Goal: Task Accomplishment & Management: Use online tool/utility

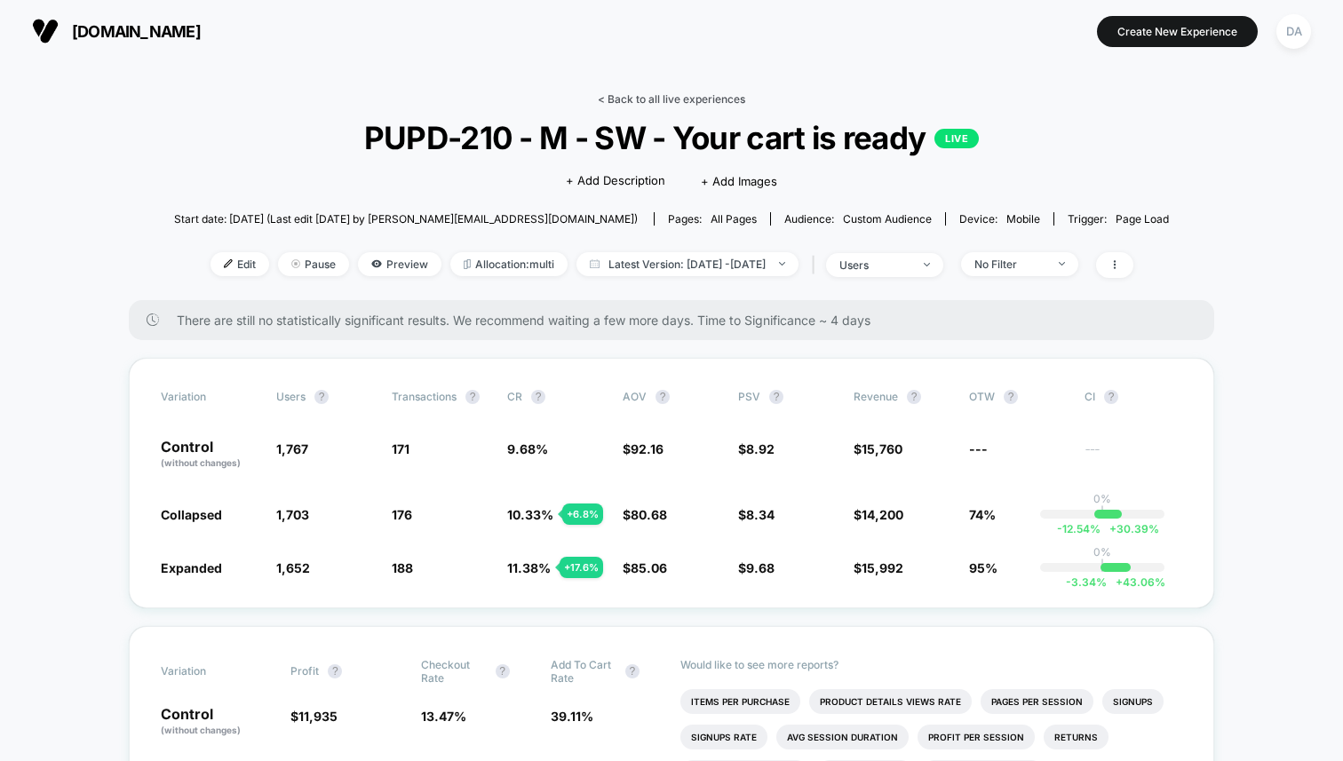
click at [699, 97] on link "< Back to all live experiences" at bounding box center [671, 98] width 147 height 13
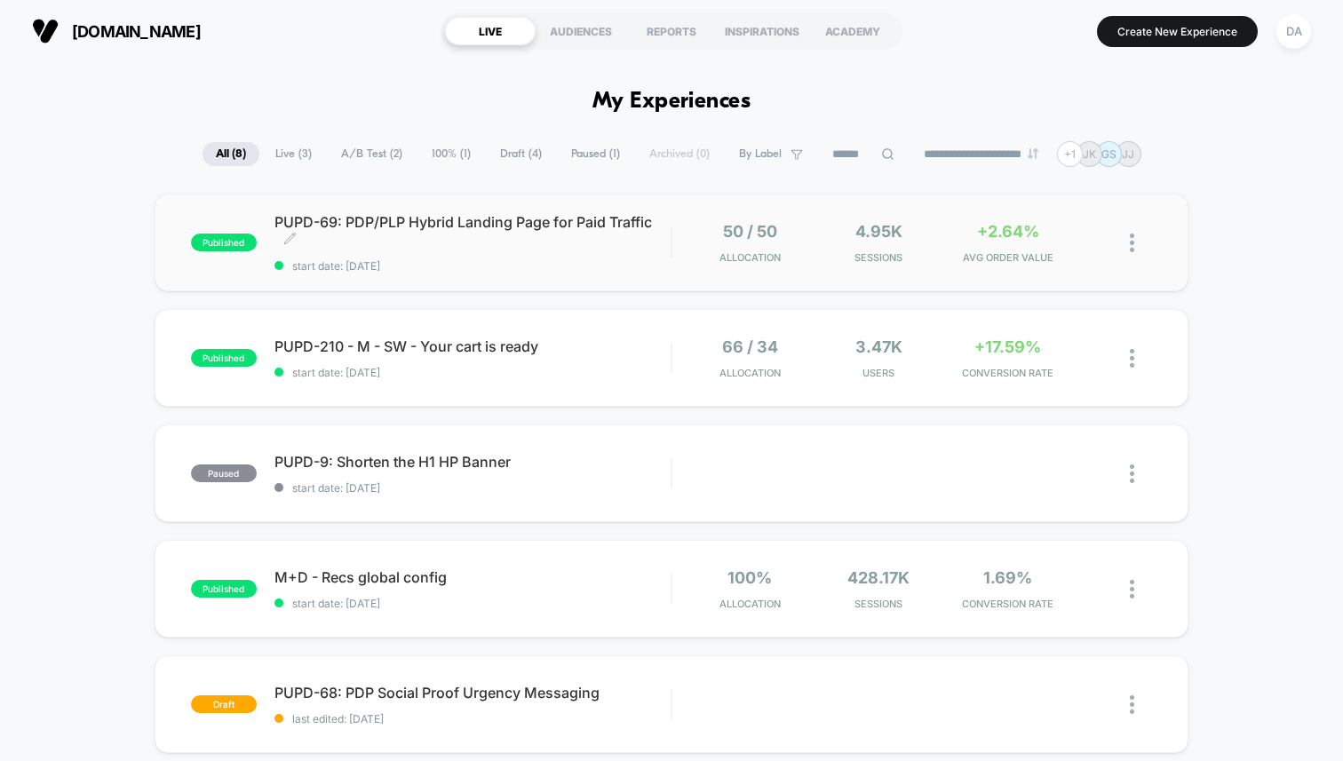
click at [543, 253] on div "PUPD-69: PDP/PLP Hybrid Landing Page for Paid Traffic Click to edit experience …" at bounding box center [472, 243] width 396 height 60
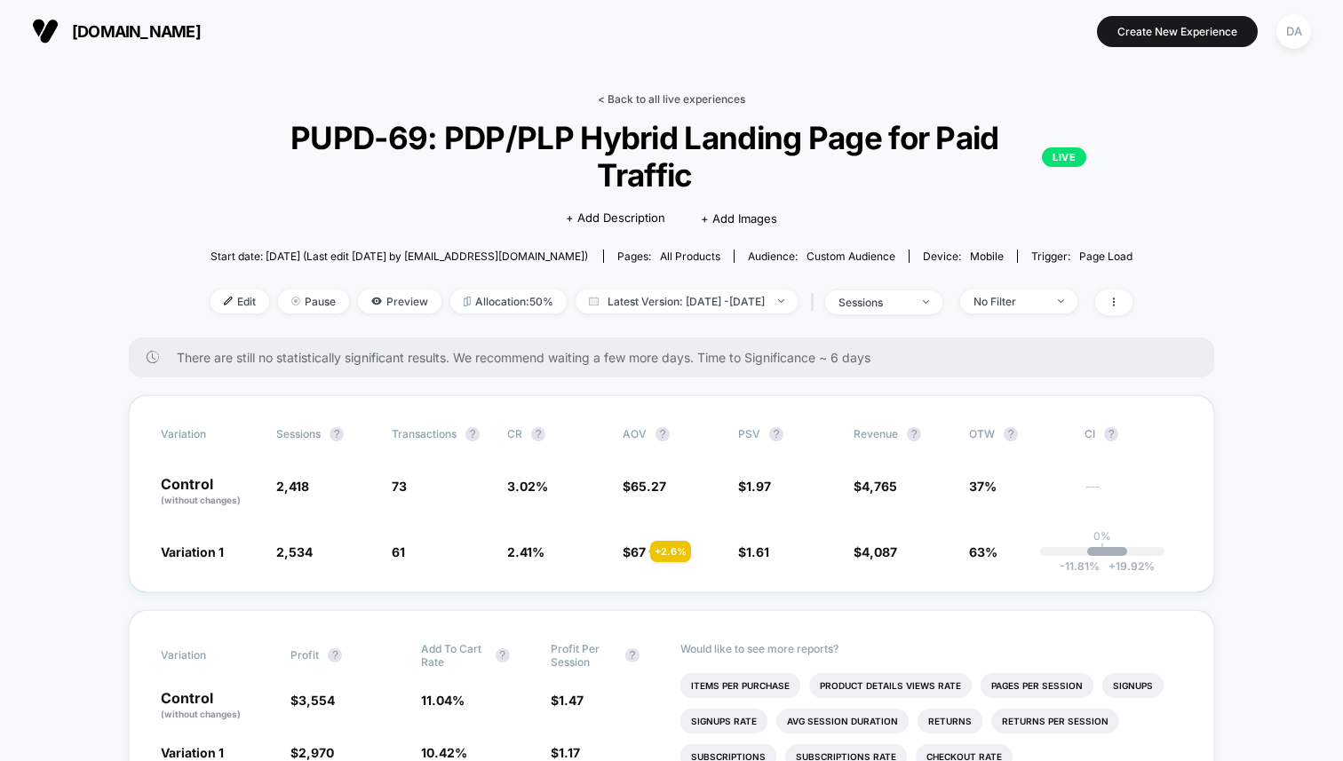
click at [659, 99] on link "< Back to all live experiences" at bounding box center [671, 98] width 147 height 13
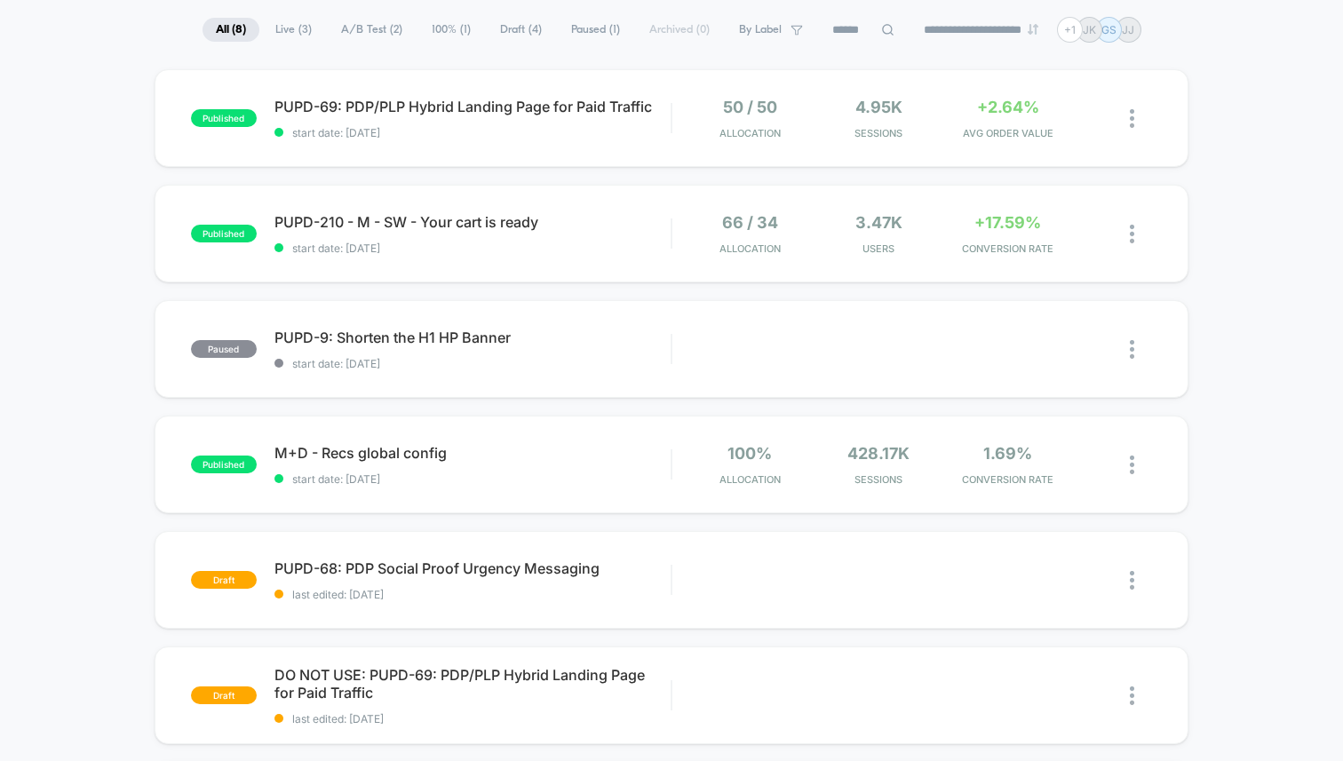
scroll to position [130, 0]
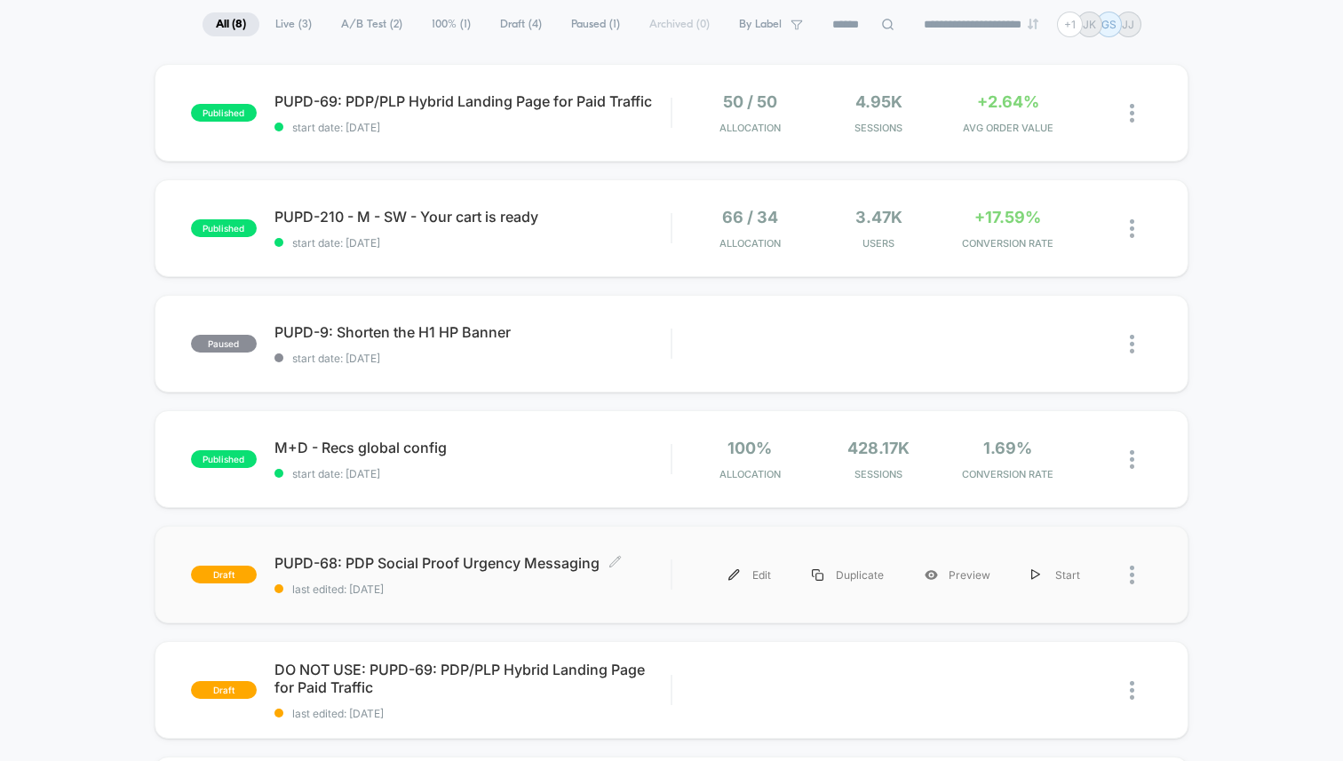
click at [376, 562] on span "PUPD-68: PDP Social Proof Urgency Messaging Click to edit experience details" at bounding box center [472, 563] width 396 height 18
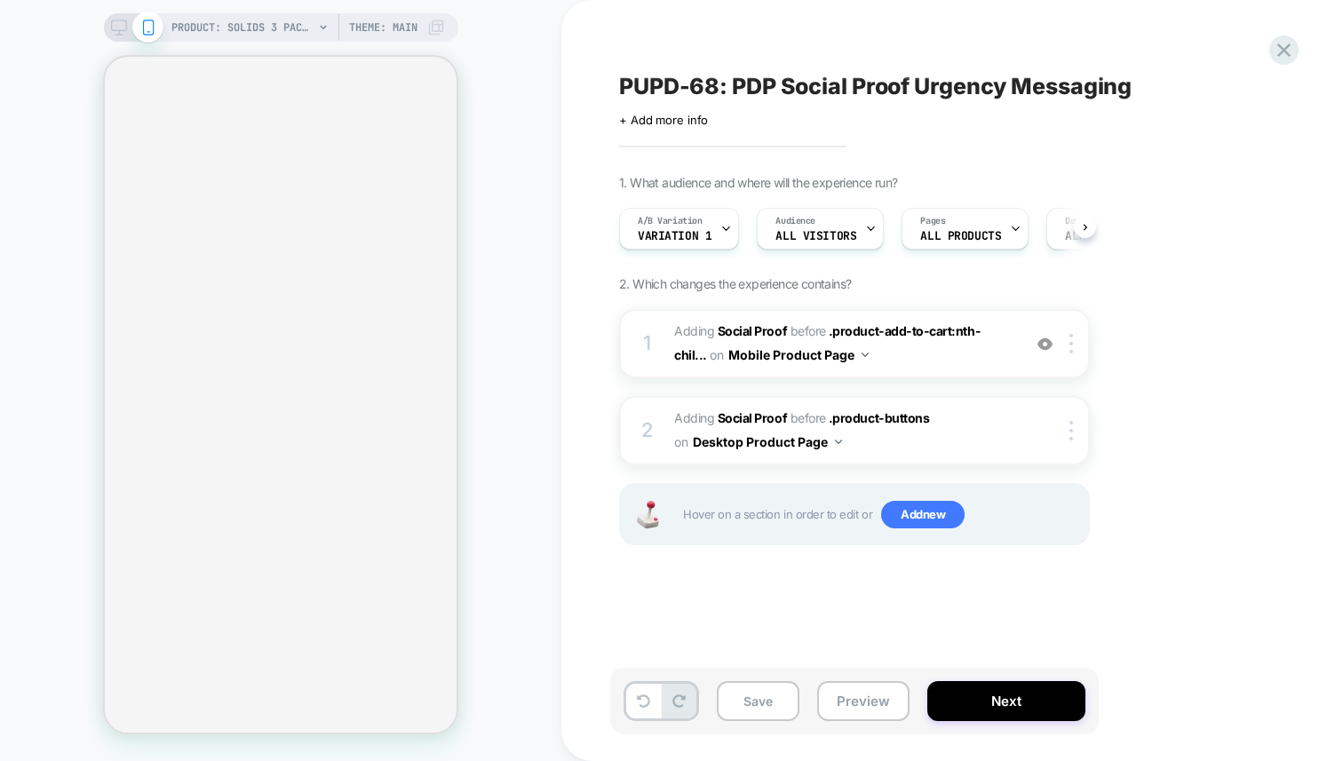
scroll to position [0, 2]
